Goal: Information Seeking & Learning: Learn about a topic

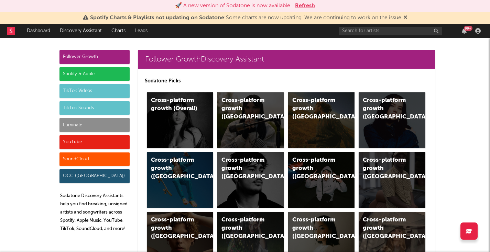
scroll to position [3070, 0]
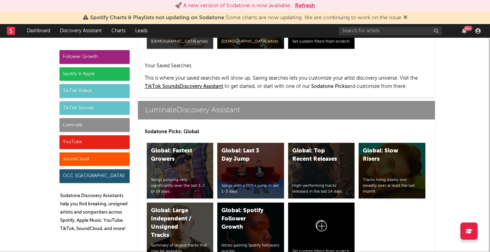
click at [305, 5] on button "Refresh" at bounding box center [305, 6] width 20 height 8
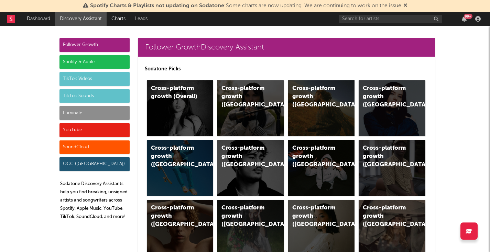
click at [118, 113] on div "Luminate" at bounding box center [94, 113] width 70 height 14
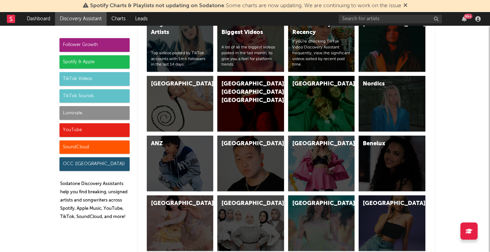
scroll to position [3070, 0]
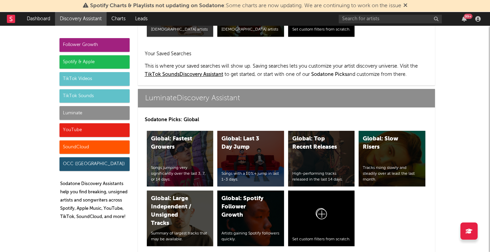
click at [111, 115] on div "Luminate" at bounding box center [94, 113] width 70 height 14
click at [103, 109] on div "Luminate" at bounding box center [94, 113] width 70 height 14
click at [120, 115] on div "Luminate" at bounding box center [94, 113] width 70 height 14
click at [37, 25] on link "Dashboard" at bounding box center [38, 19] width 33 height 14
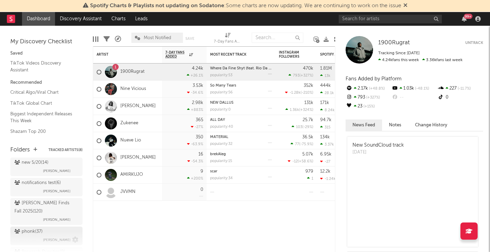
scroll to position [244, 0]
click at [50, 217] on span "[PERSON_NAME]" at bounding box center [57, 221] width 28 height 8
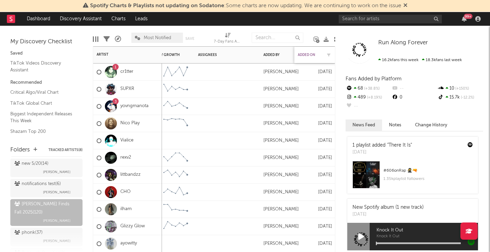
click at [310, 55] on div "Added On" at bounding box center [310, 55] width 24 height 4
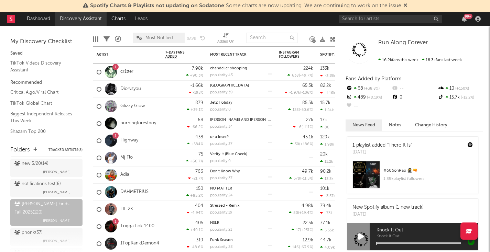
click at [78, 24] on link "Discovery Assistant" at bounding box center [81, 19] width 52 height 14
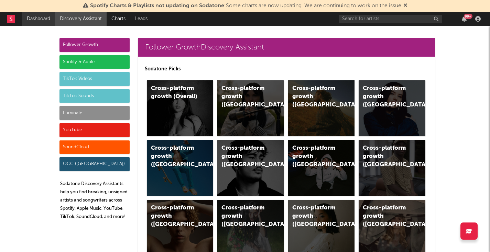
click at [35, 22] on link "Dashboard" at bounding box center [38, 19] width 33 height 14
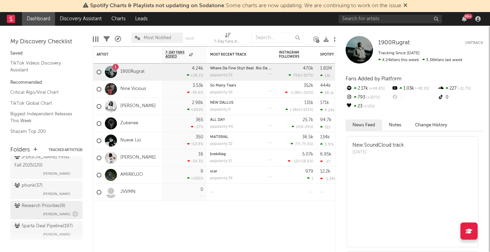
scroll to position [291, 0]
click at [43, 202] on div "Research Priorities ( 9 )" at bounding box center [39, 206] width 51 height 8
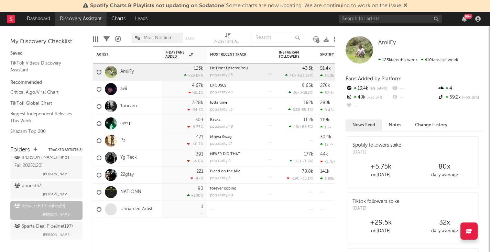
click at [67, 19] on link "Discovery Assistant" at bounding box center [81, 19] width 52 height 14
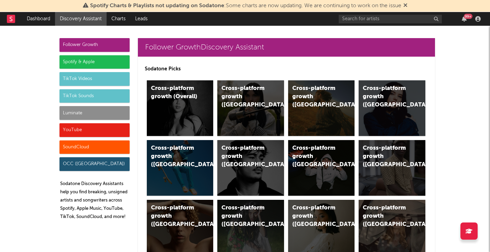
click at [113, 115] on div "Luminate" at bounding box center [94, 113] width 70 height 14
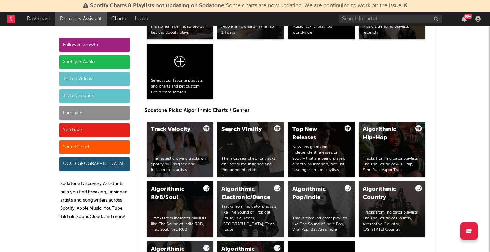
scroll to position [3070, 0]
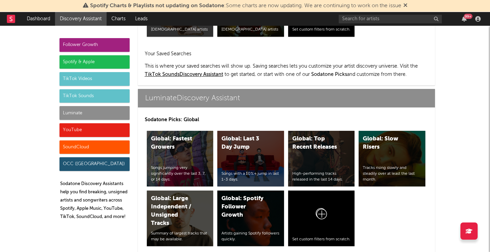
click at [103, 111] on div "Luminate" at bounding box center [94, 113] width 70 height 14
click at [115, 108] on div "Luminate" at bounding box center [94, 113] width 70 height 14
click at [89, 51] on div "Follower Growth" at bounding box center [94, 45] width 70 height 14
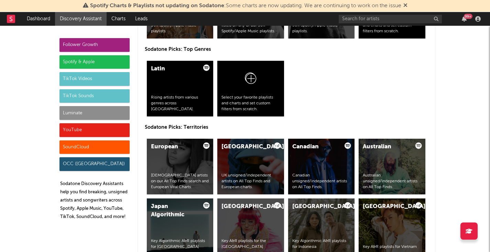
scroll to position [0, 0]
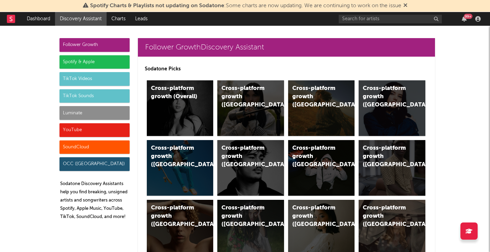
click at [99, 111] on div "Luminate" at bounding box center [94, 113] width 70 height 14
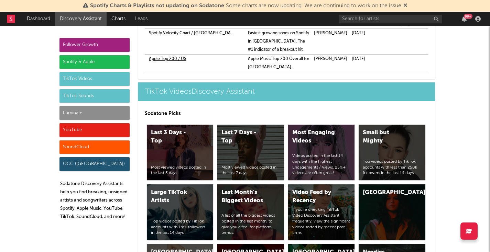
scroll to position [3070, 0]
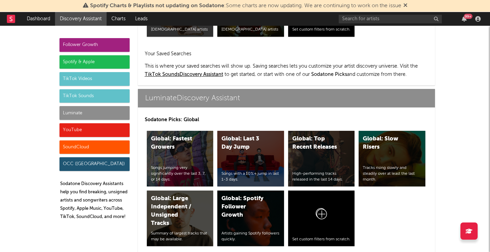
click at [109, 114] on div "Luminate" at bounding box center [94, 113] width 70 height 14
click at [117, 114] on div "Luminate" at bounding box center [94, 113] width 70 height 14
click at [98, 21] on link "Discovery Assistant" at bounding box center [81, 19] width 52 height 14
click at [100, 111] on div "Luminate" at bounding box center [94, 113] width 70 height 14
click at [373, 21] on input "text" at bounding box center [390, 19] width 103 height 9
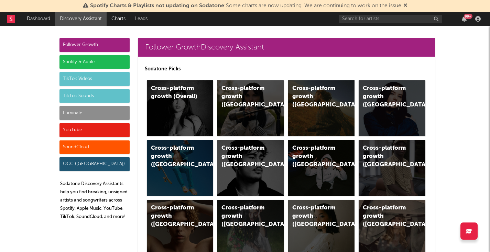
scroll to position [0, 0]
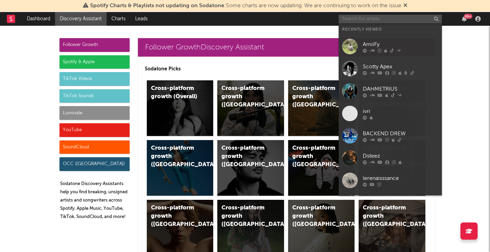
click at [370, 18] on input "text" at bounding box center [390, 19] width 103 height 9
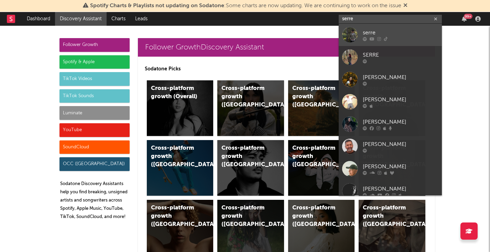
type input "serre"
click at [385, 34] on div "serre" at bounding box center [401, 33] width 76 height 8
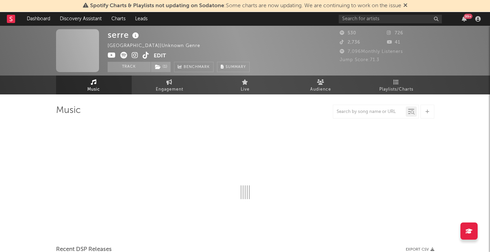
select select "1w"
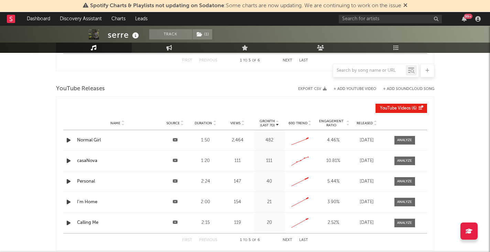
scroll to position [438, 0]
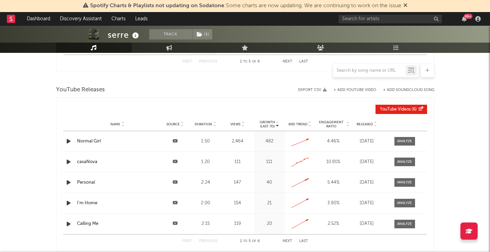
click at [72, 141] on icon "button" at bounding box center [68, 141] width 7 height 9
click at [66, 160] on icon "button" at bounding box center [68, 162] width 7 height 9
